Goal: Information Seeking & Learning: Learn about a topic

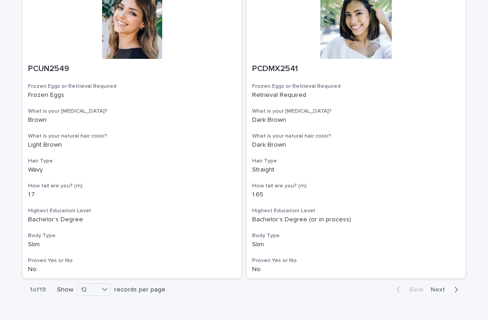
scroll to position [1608, 0]
click at [99, 301] on div "36" at bounding box center [94, 300] width 33 height 11
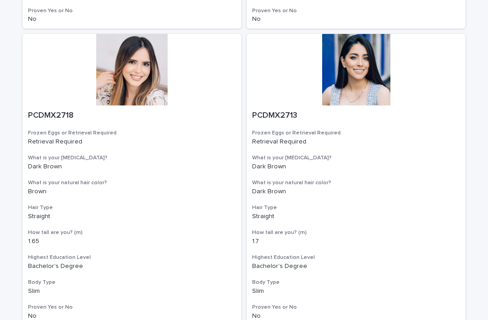
scroll to position [5117, 0]
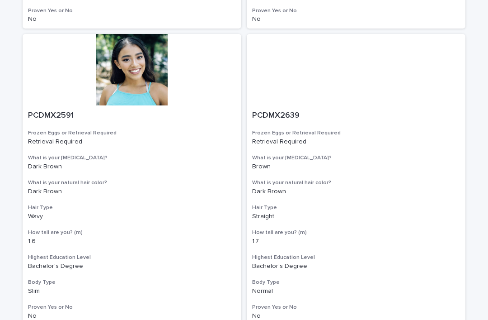
scroll to position [5117, 0]
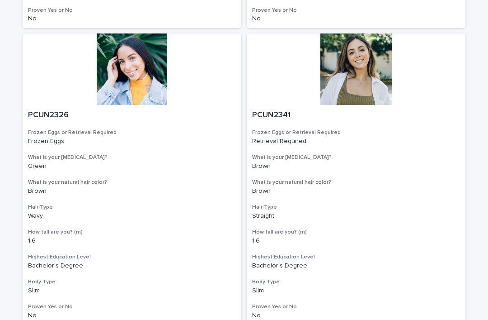
scroll to position [5117, 0]
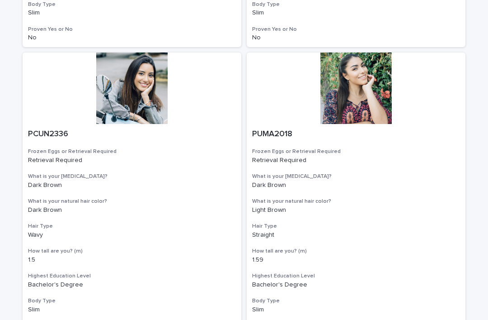
scroll to position [5115, 0]
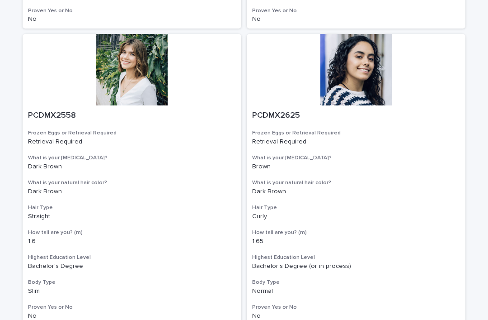
scroll to position [5117, 0]
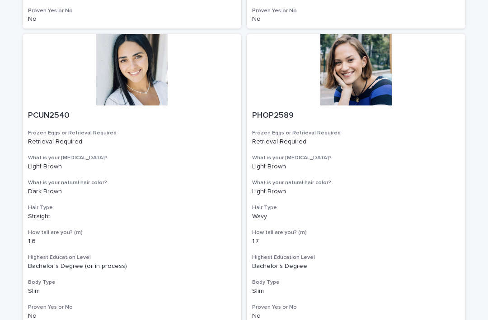
scroll to position [5117, 0]
